Goal: Navigation & Orientation: Find specific page/section

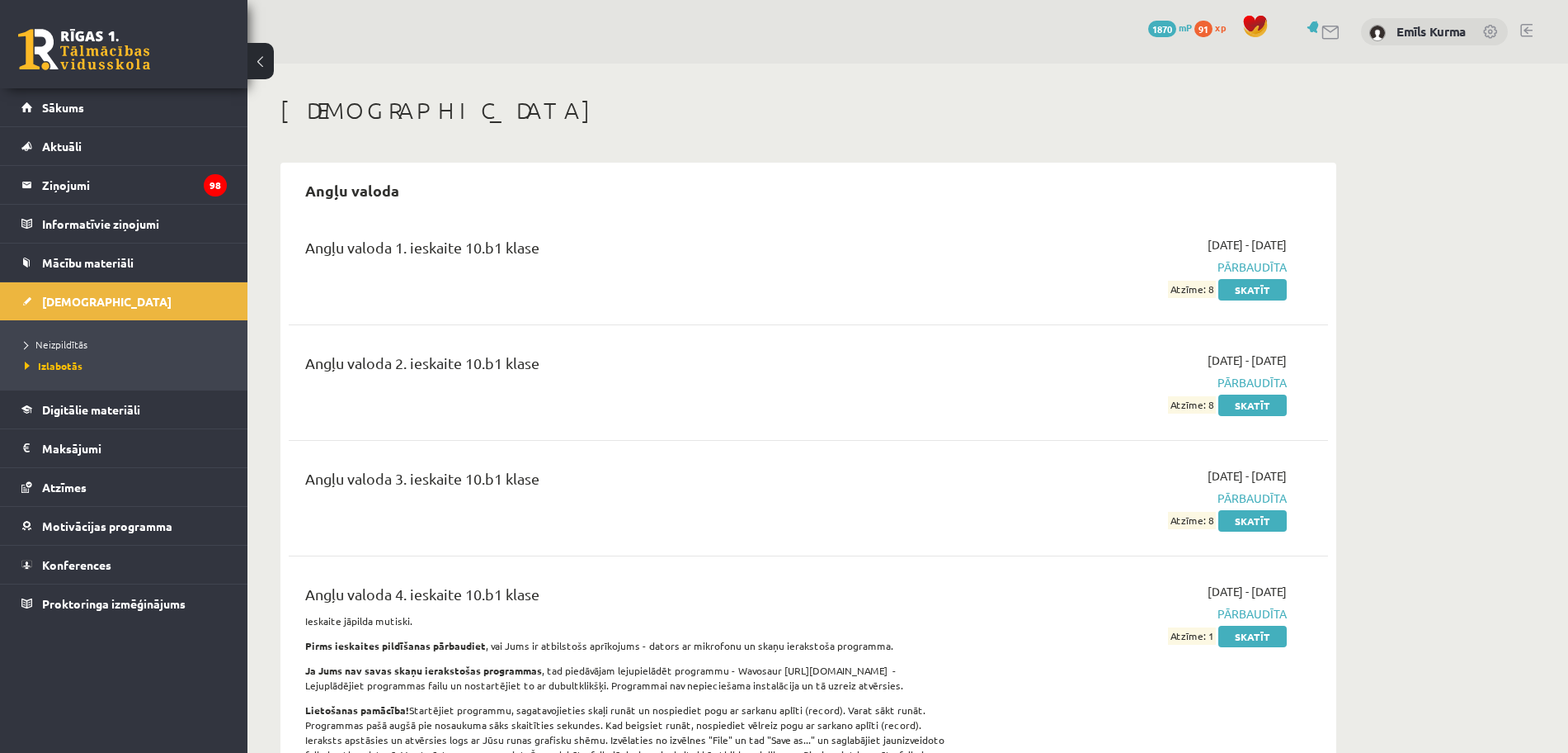
scroll to position [413, 0]
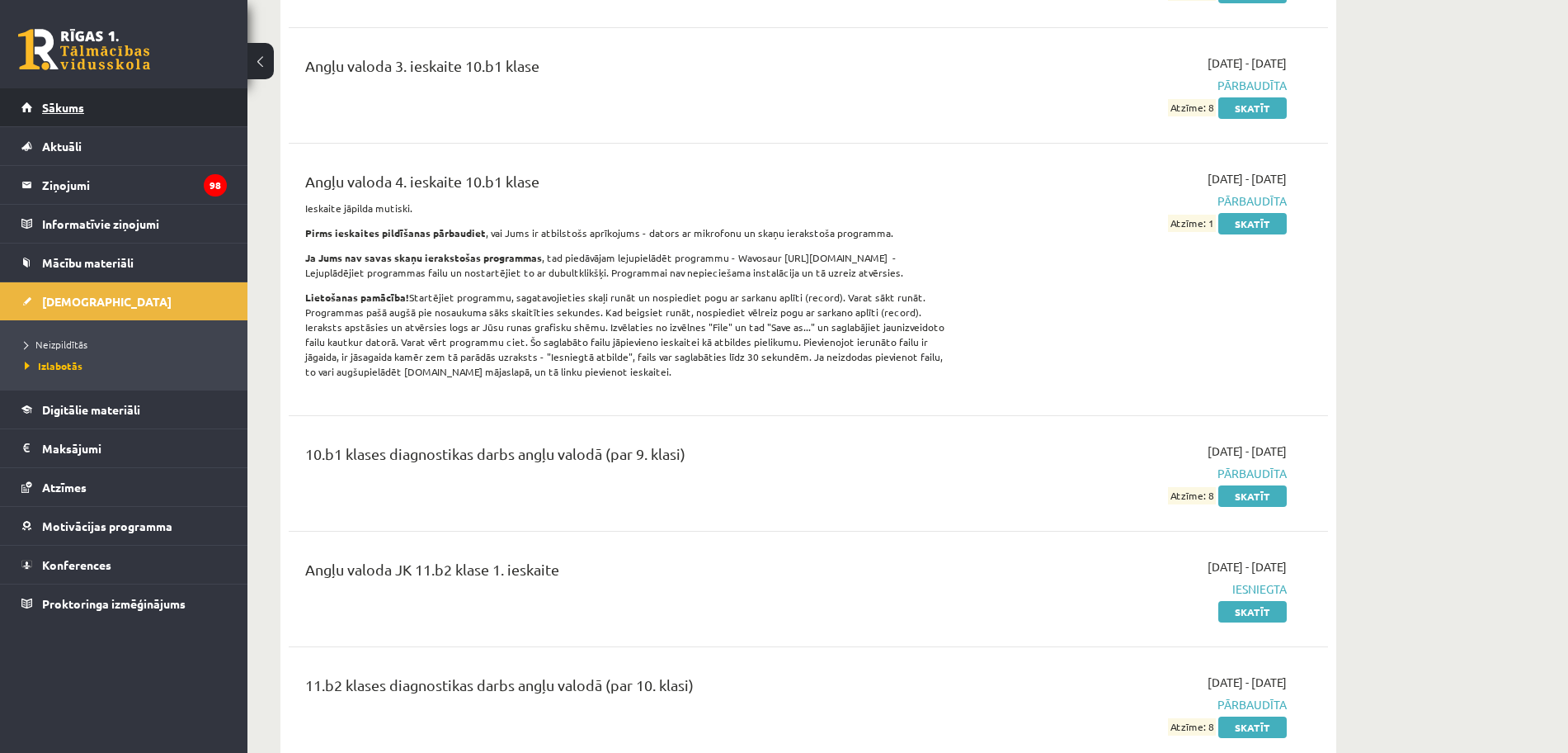
click at [57, 108] on span "Sākums" at bounding box center [63, 107] width 42 height 15
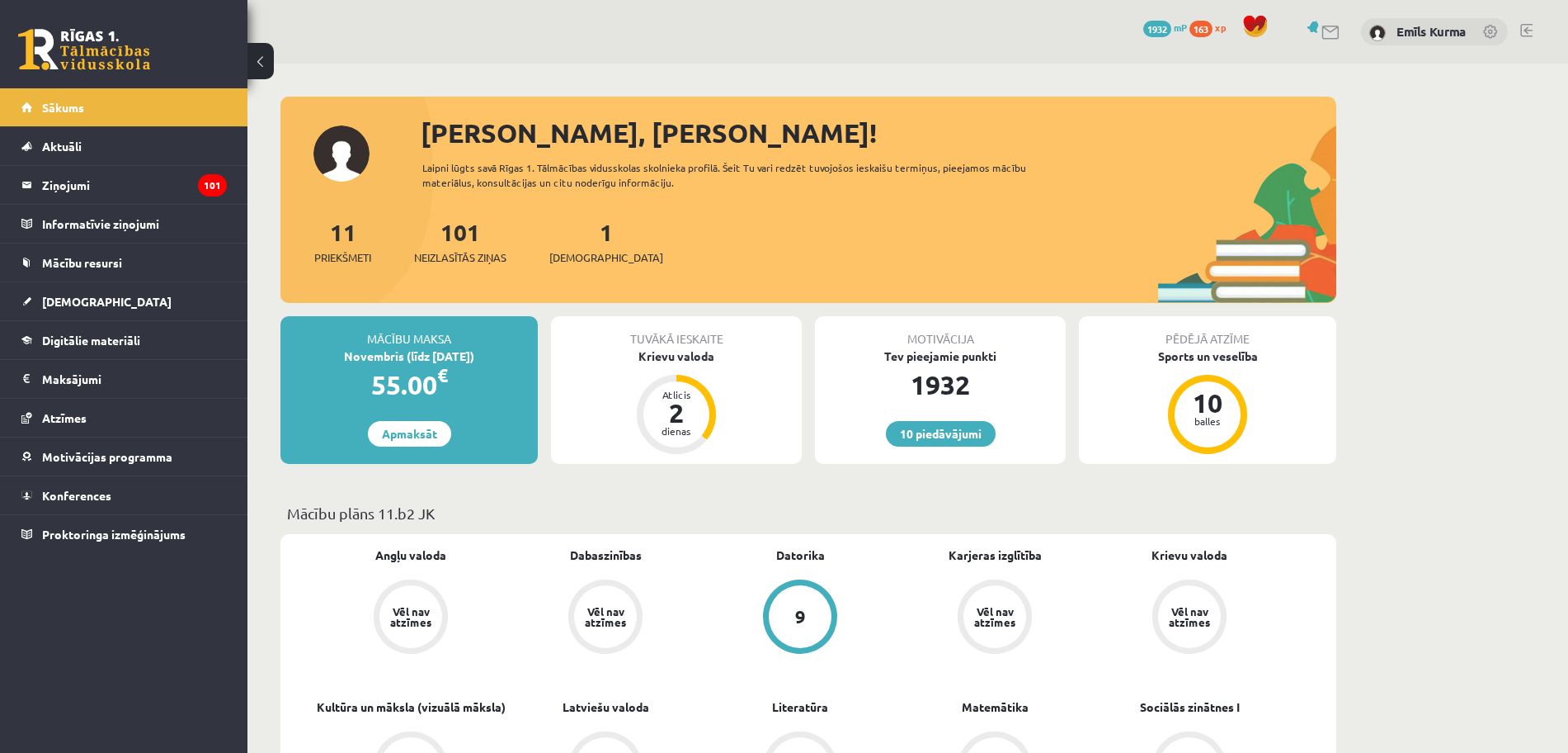
scroll to position [103, 0]
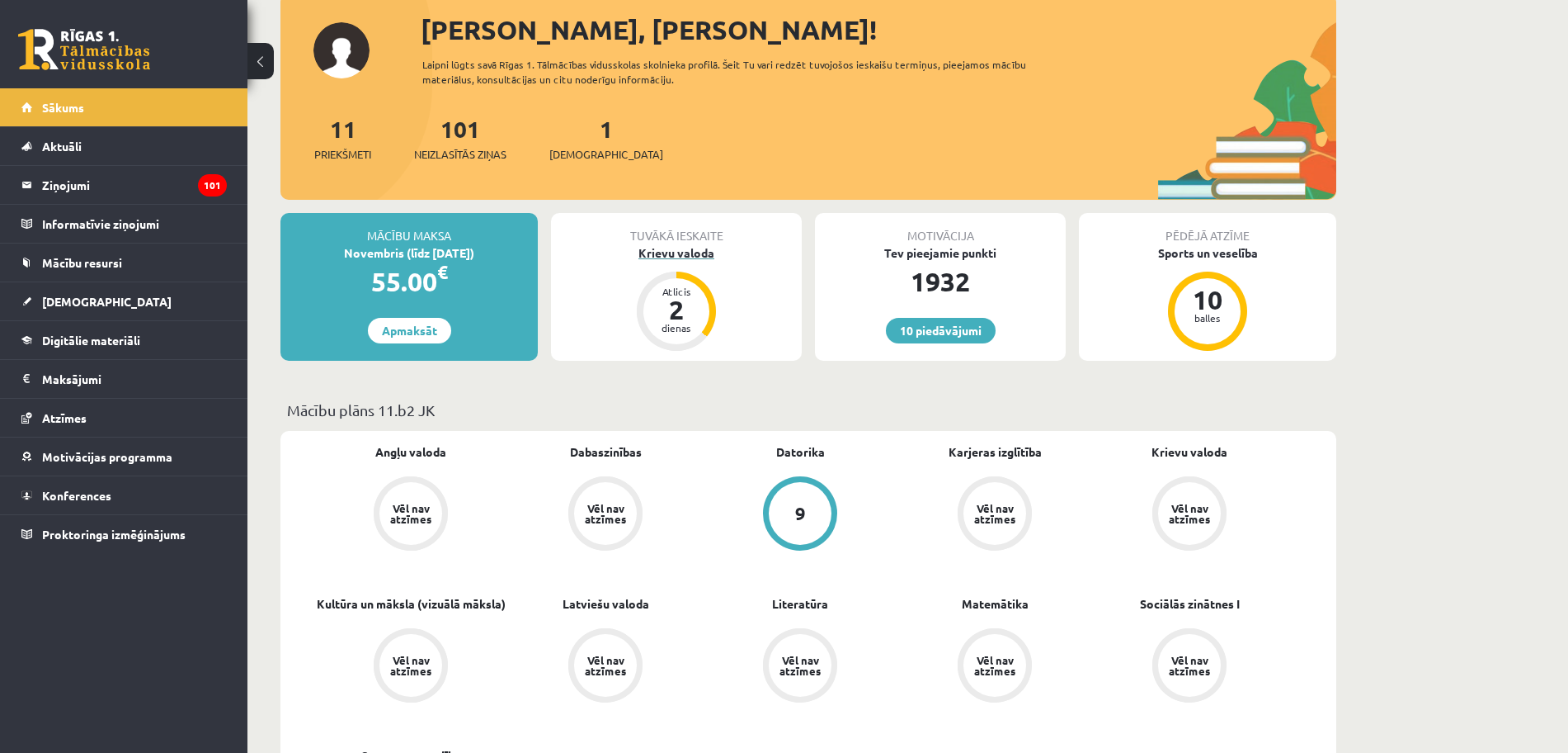
click at [683, 256] on div "Krievu valoda" at bounding box center [676, 253] width 251 height 17
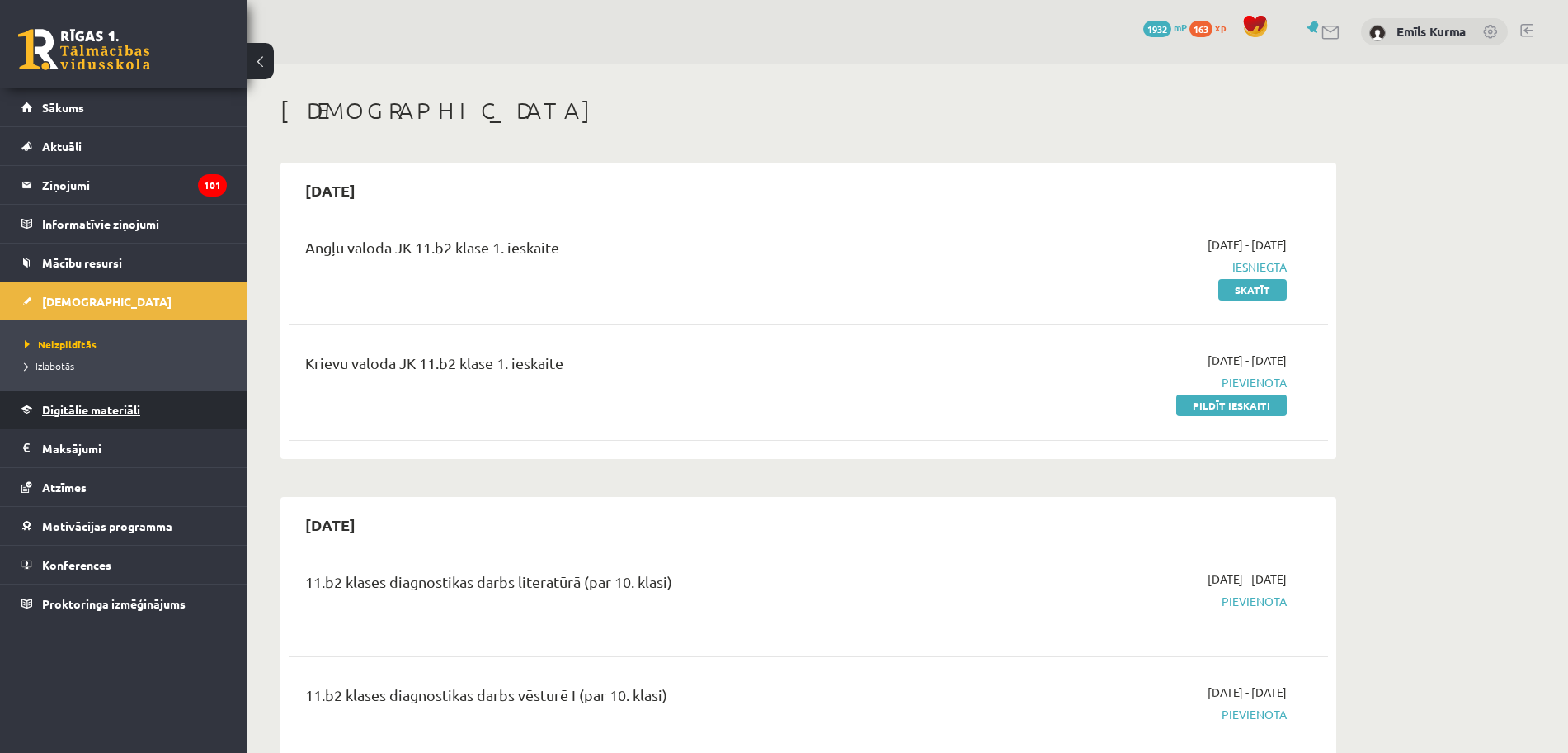
click at [103, 405] on span "Digitālie materiāli" at bounding box center [91, 409] width 99 height 15
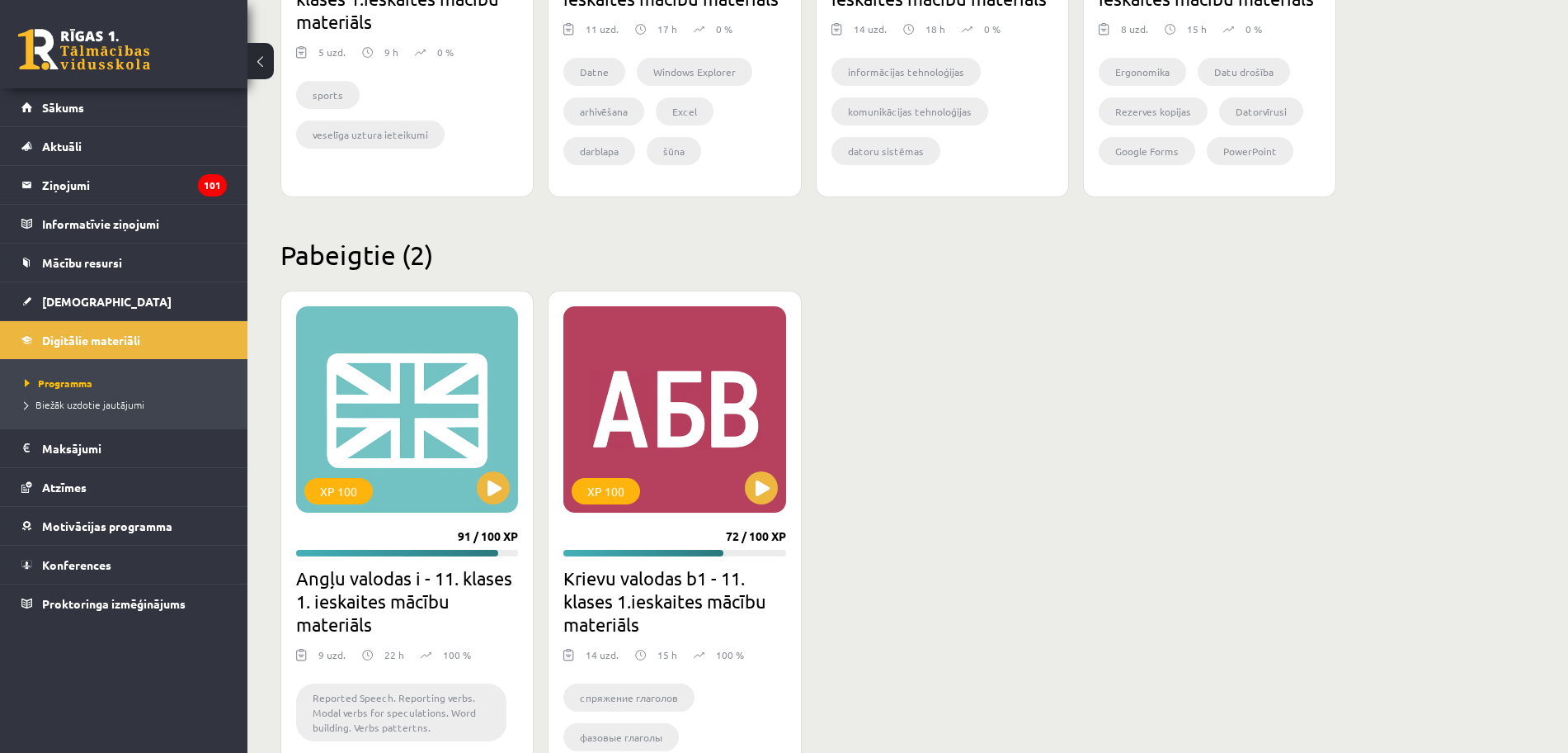
scroll to position [997, 0]
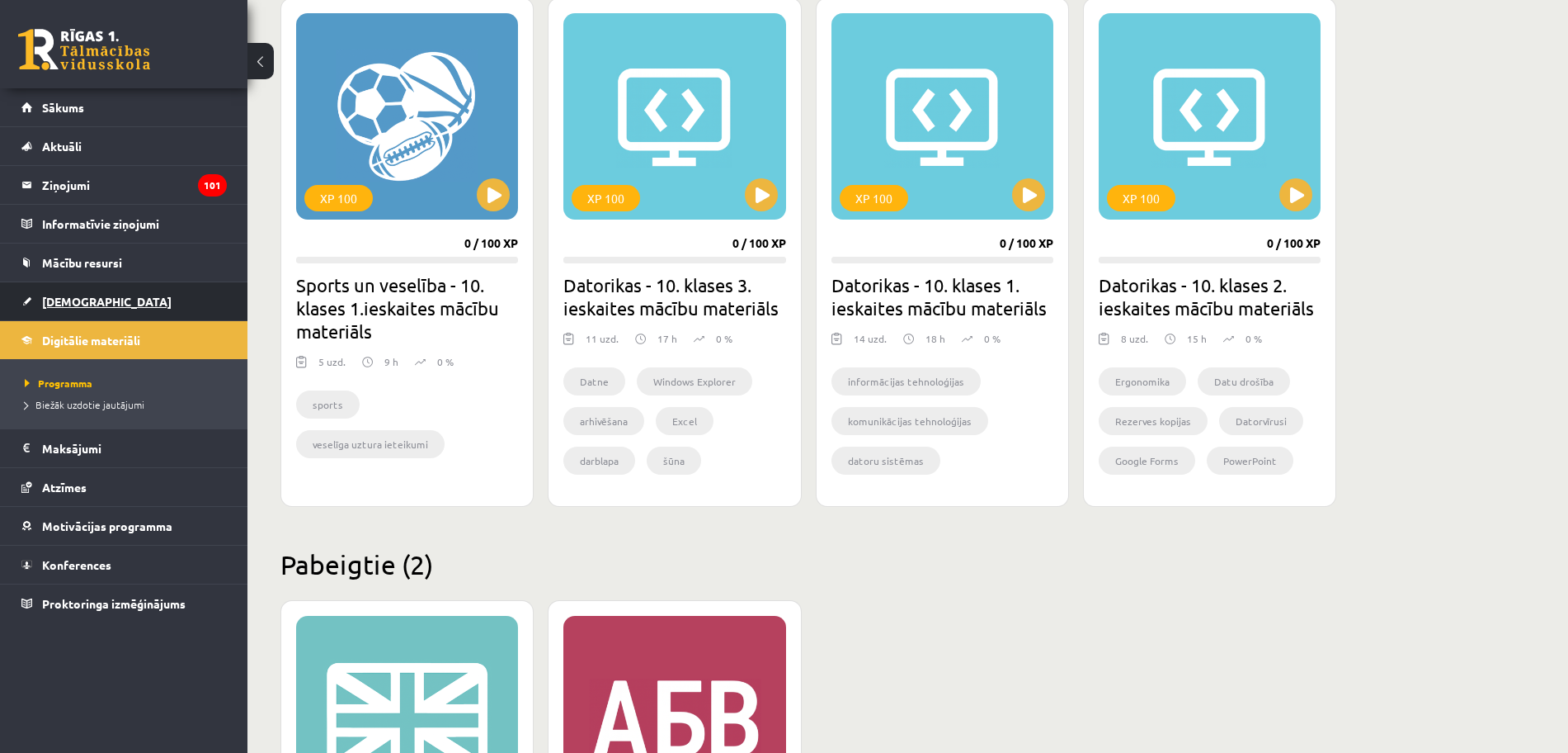
click at [78, 300] on span "[DEMOGRAPHIC_DATA]" at bounding box center [107, 301] width 130 height 15
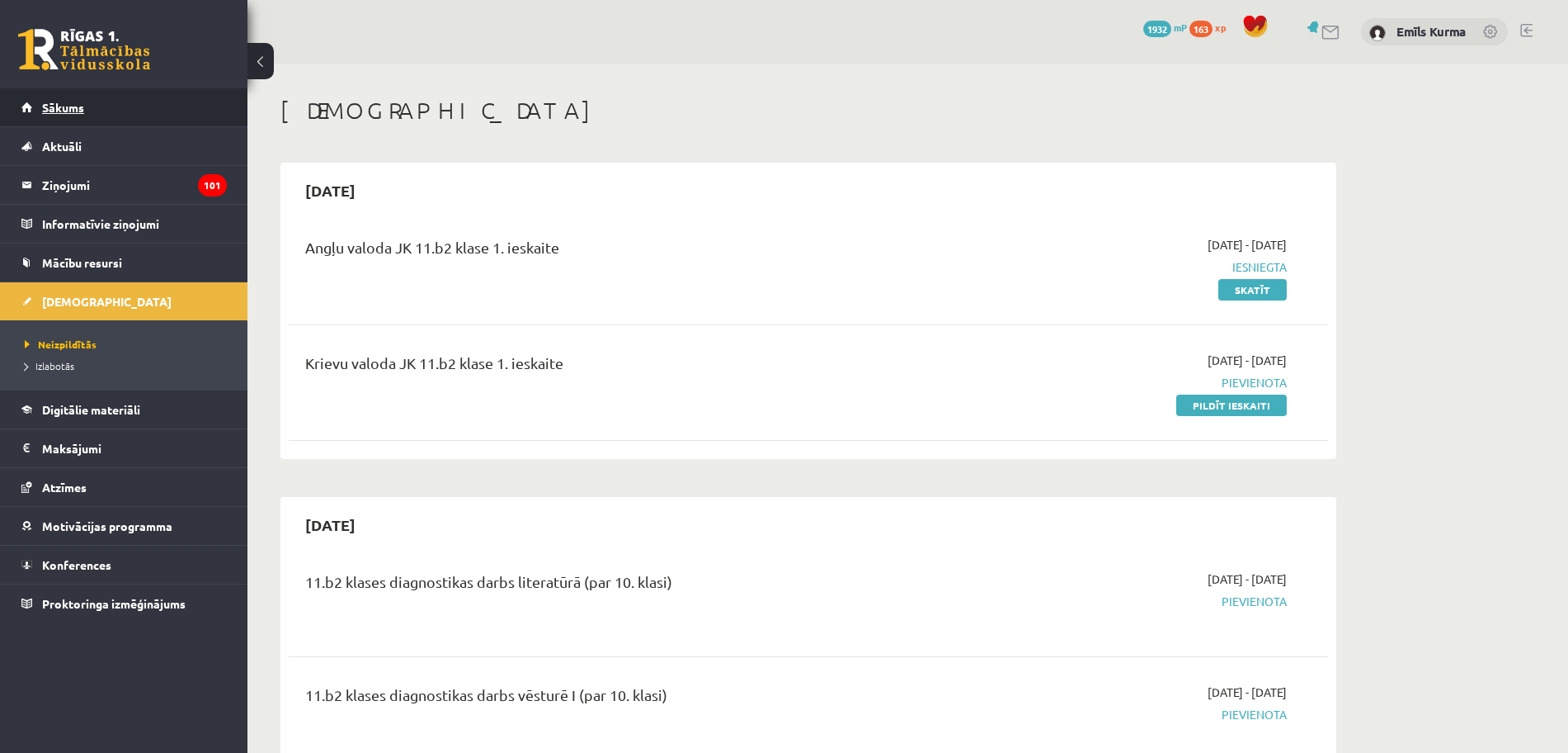
click at [49, 108] on span "Sākums" at bounding box center [63, 107] width 42 height 15
